Goal: Use online tool/utility: Utilize a website feature to perform a specific function

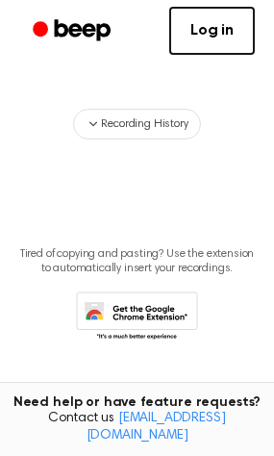
scroll to position [222, 0]
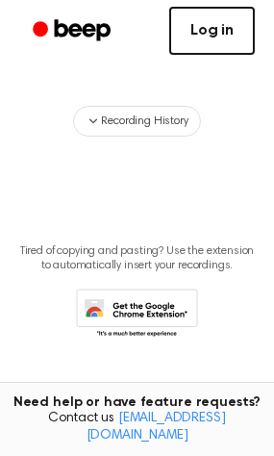
click at [215, 44] on link "Log in" at bounding box center [212, 31] width 86 height 48
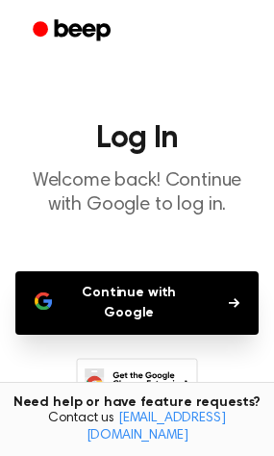
click at [144, 287] on button "Continue with Google" at bounding box center [137, 304] width 244 height 64
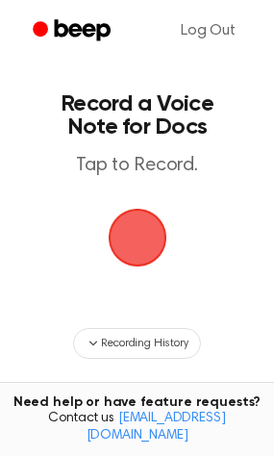
click at [155, 226] on span "button" at bounding box center [137, 237] width 81 height 81
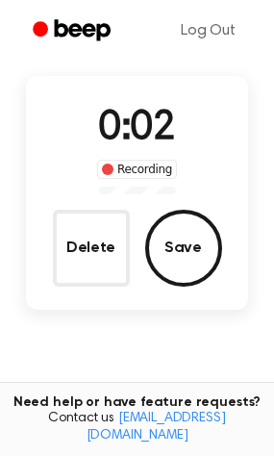
scroll to position [108, 0]
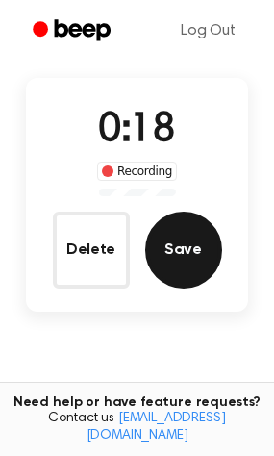
click at [156, 244] on button "Save" at bounding box center [183, 250] width 77 height 77
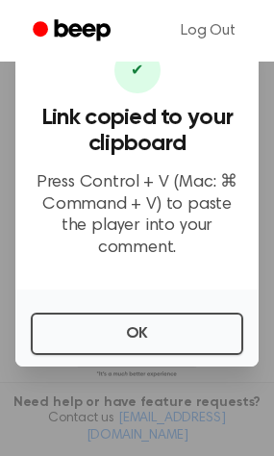
scroll to position [446, 0]
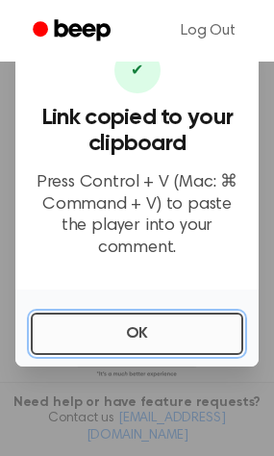
click at [157, 331] on button "OK" at bounding box center [137, 334] width 213 height 42
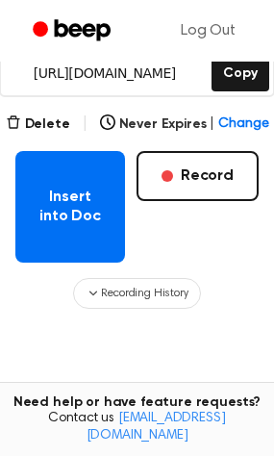
scroll to position [313, 0]
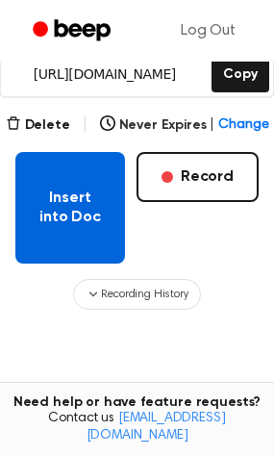
click at [83, 240] on button "Insert into Doc" at bounding box center [70, 208] width 110 height 112
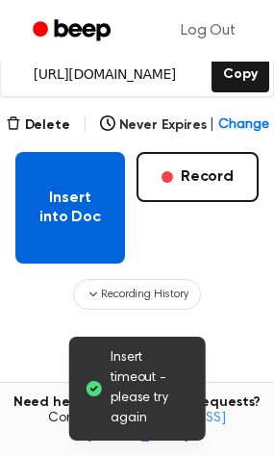
click at [93, 226] on button "Insert into Doc" at bounding box center [70, 208] width 110 height 112
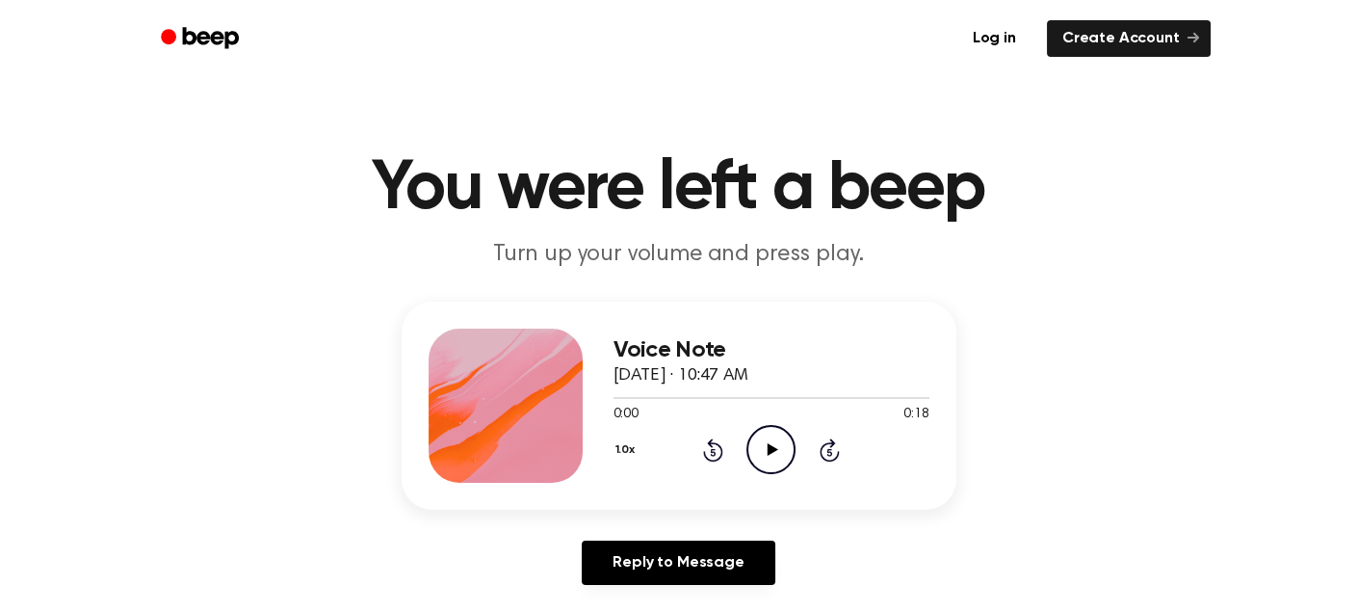
click at [769, 447] on icon at bounding box center [773, 449] width 11 height 13
